Goal: Check status: Check status

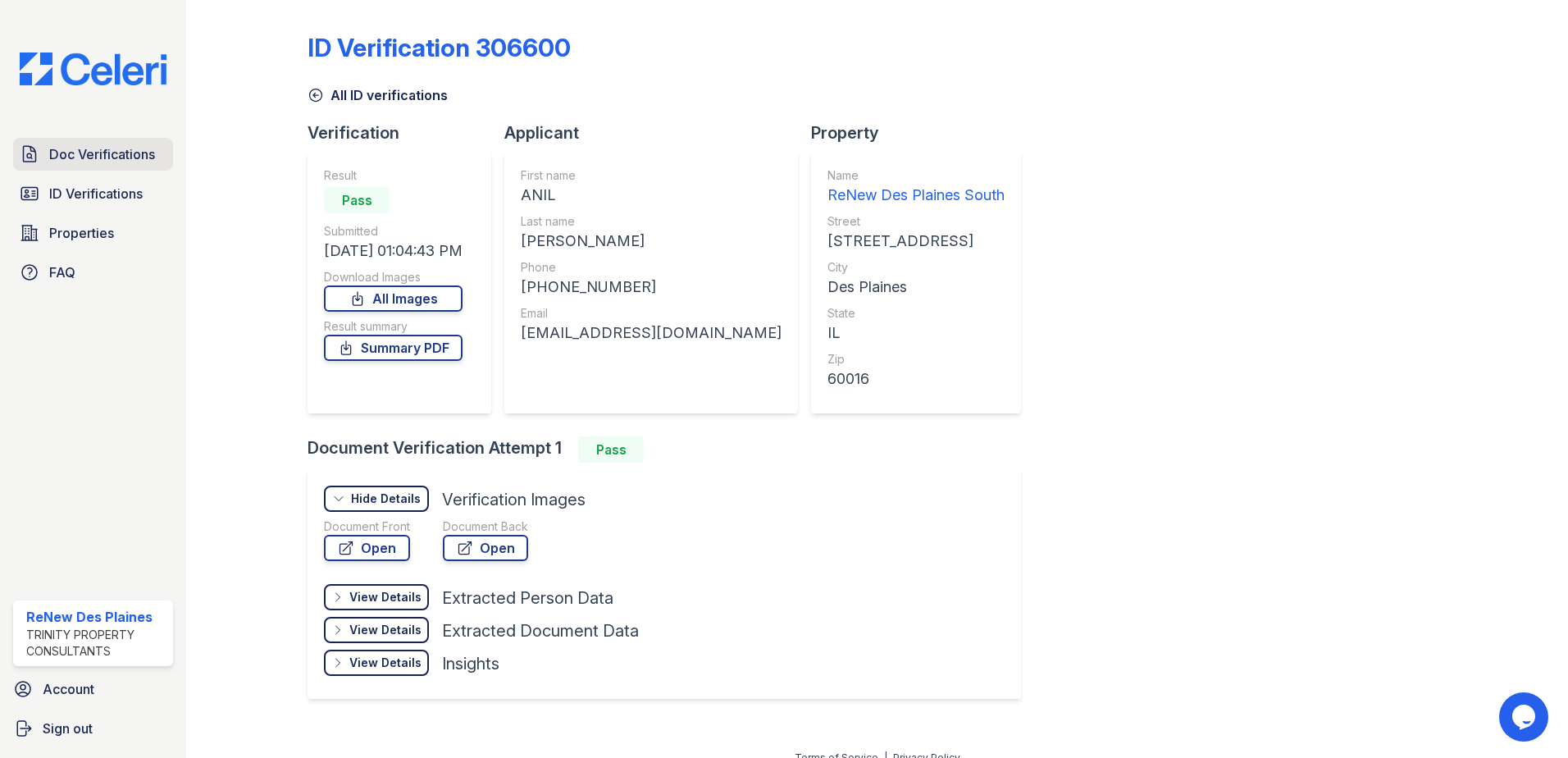
click at [97, 157] on span "Doc Verifications" at bounding box center [102, 154] width 106 height 20
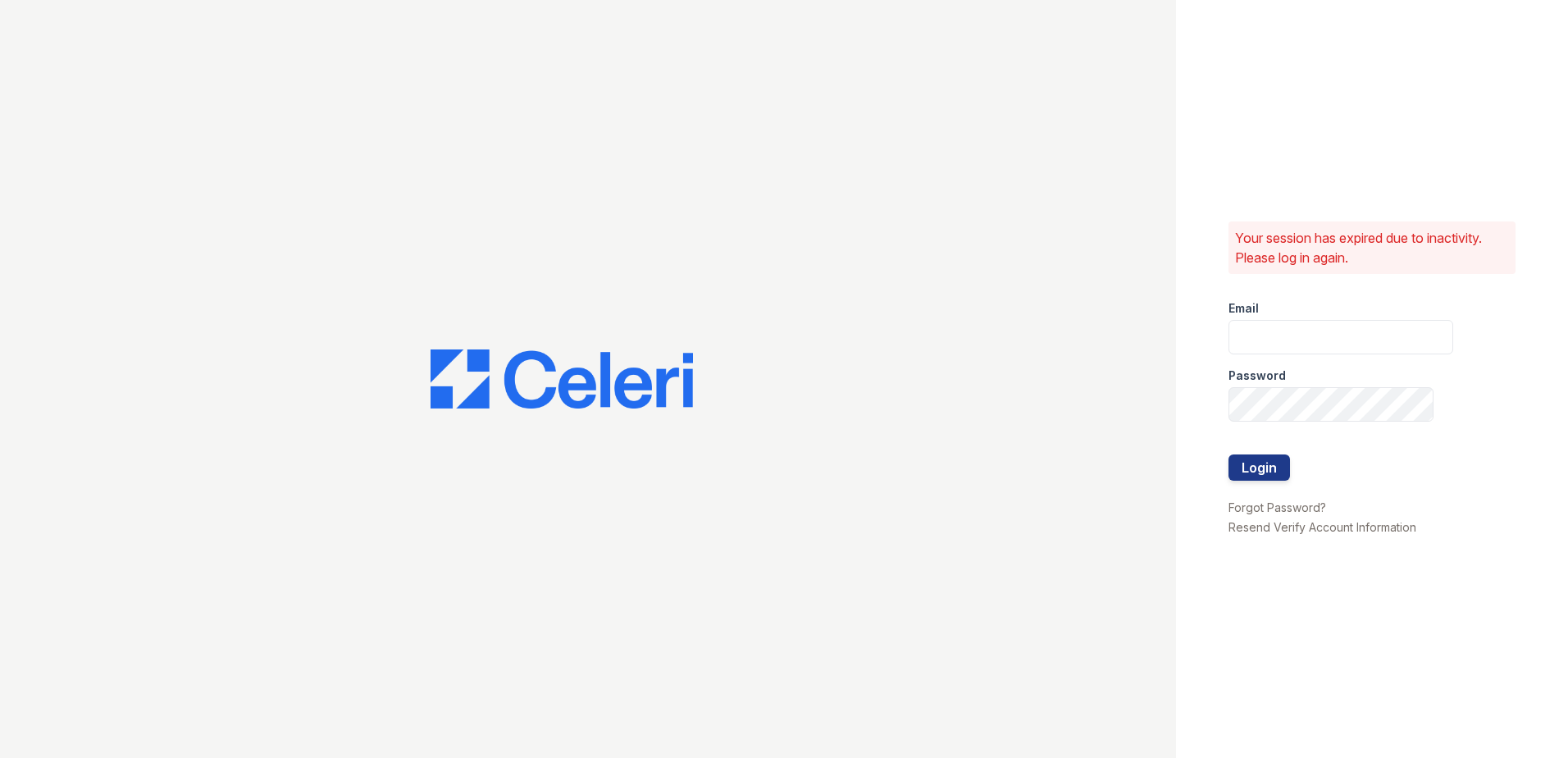
type input "renewdesplaines@trinity-pm.com"
click at [1272, 469] on button "Login" at bounding box center [1259, 468] width 62 height 27
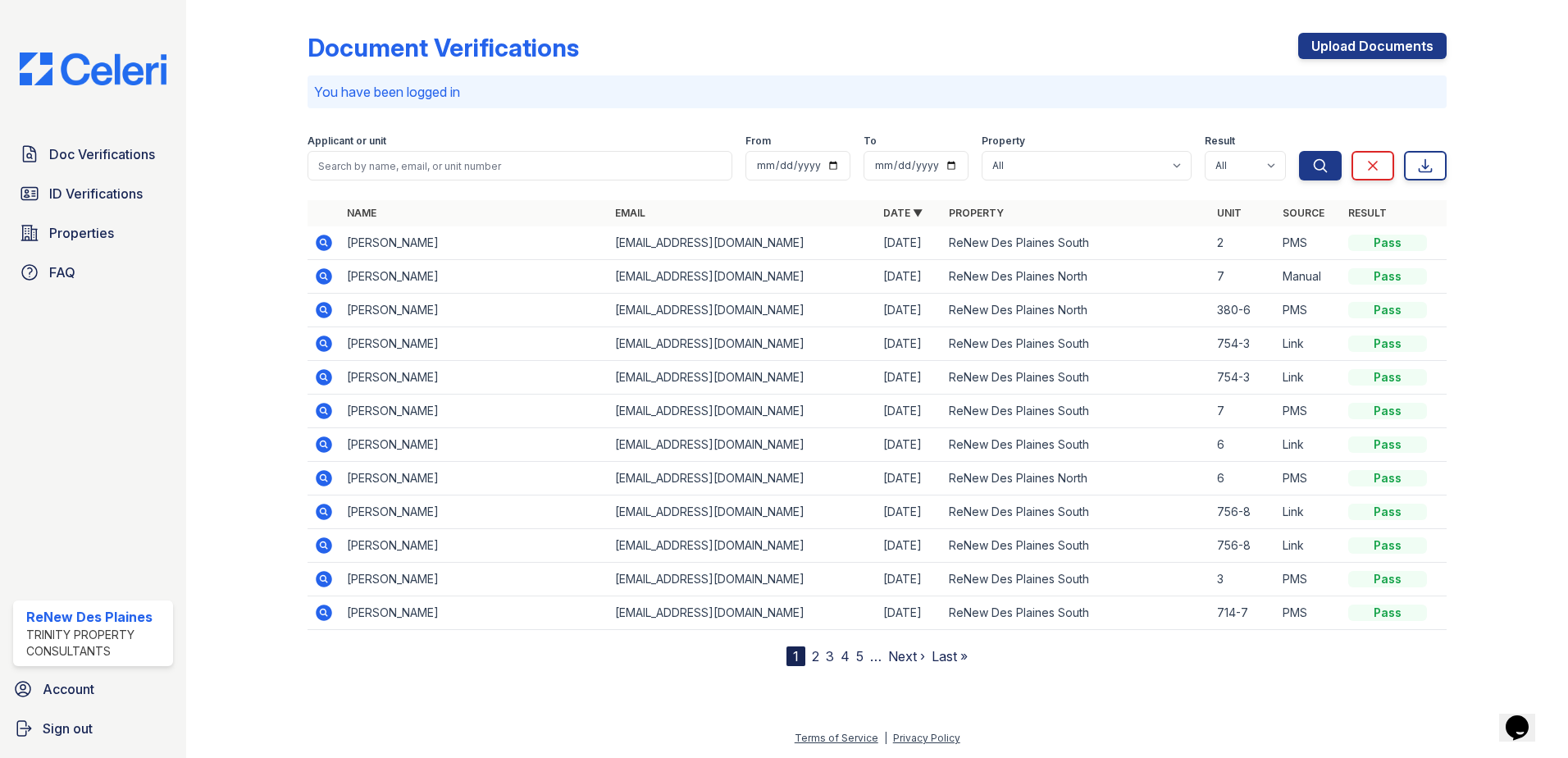
click at [316, 242] on icon at bounding box center [324, 243] width 17 height 17
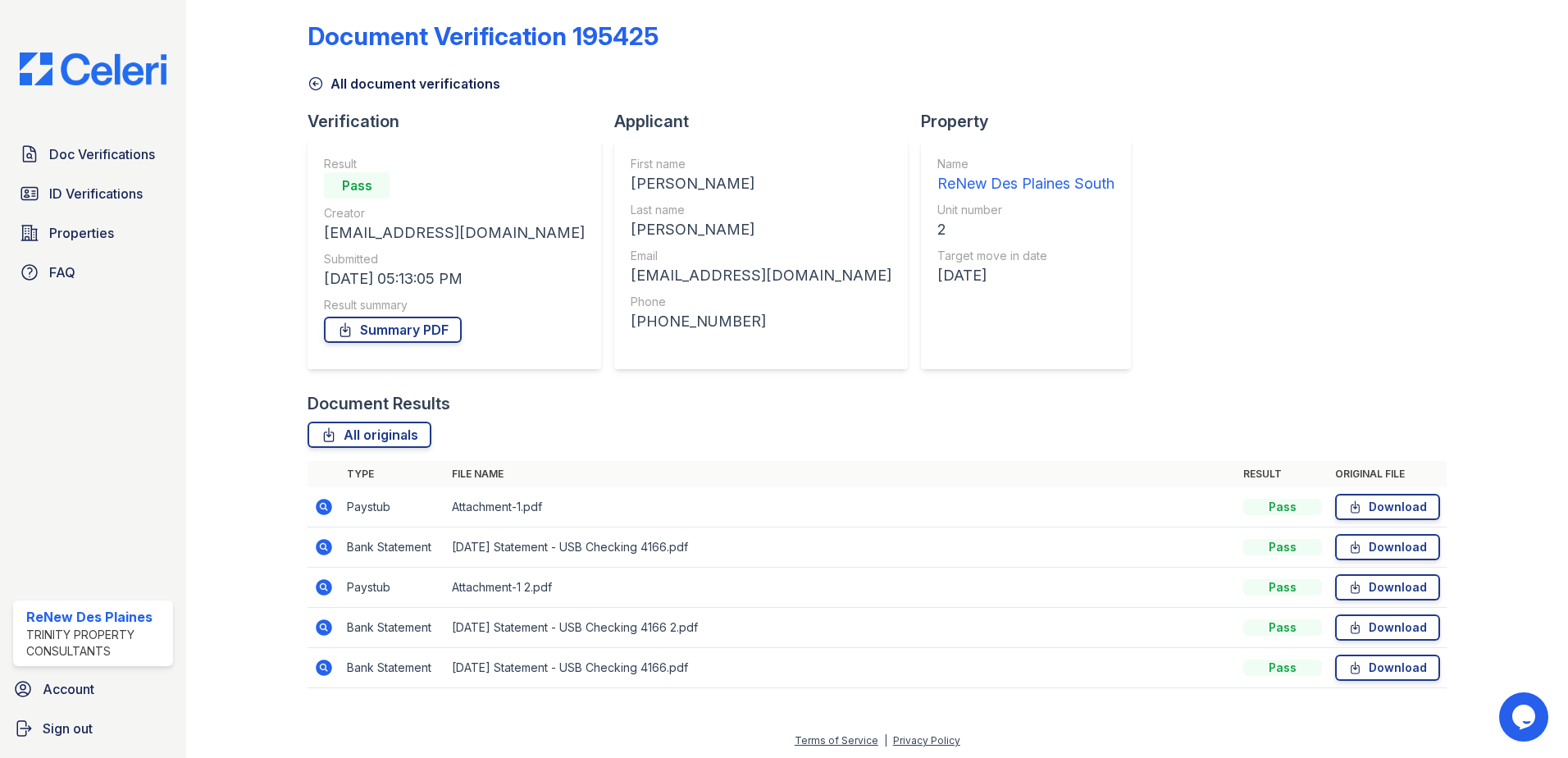
scroll to position [14, 0]
click at [316, 506] on icon at bounding box center [324, 505] width 17 height 17
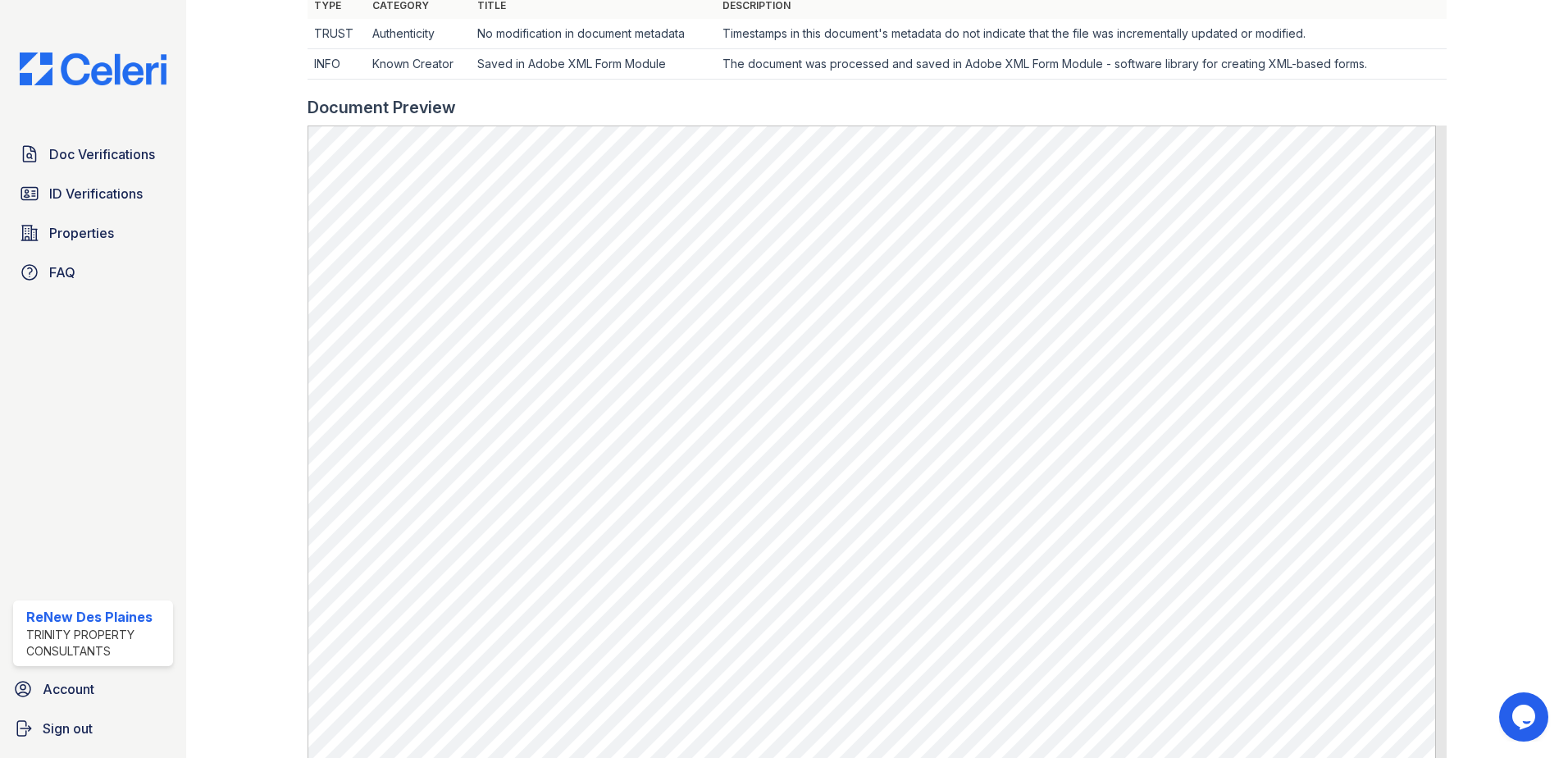
scroll to position [574, 0]
